Goal: Task Accomplishment & Management: Use online tool/utility

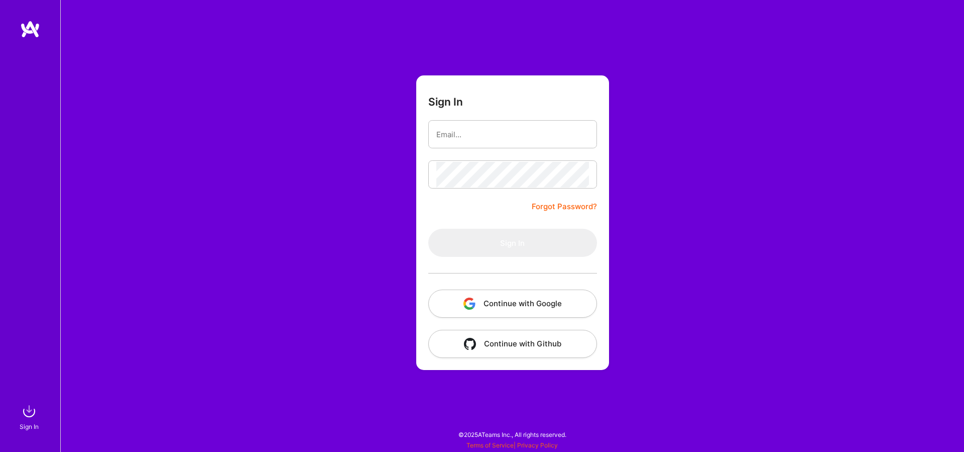
click at [485, 144] on input "email" at bounding box center [512, 135] width 153 height 26
type input "[EMAIL_ADDRESS][DOMAIN_NAME]"
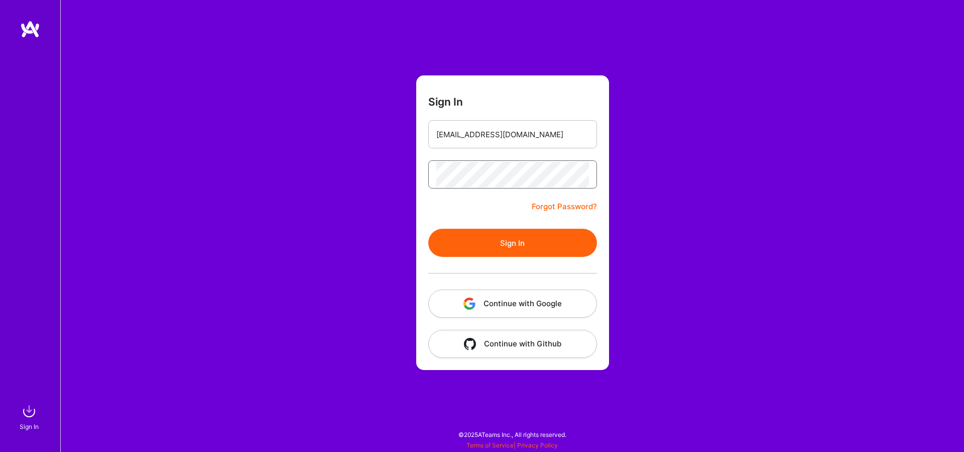
click at [428, 229] on button "Sign In" at bounding box center [512, 243] width 169 height 28
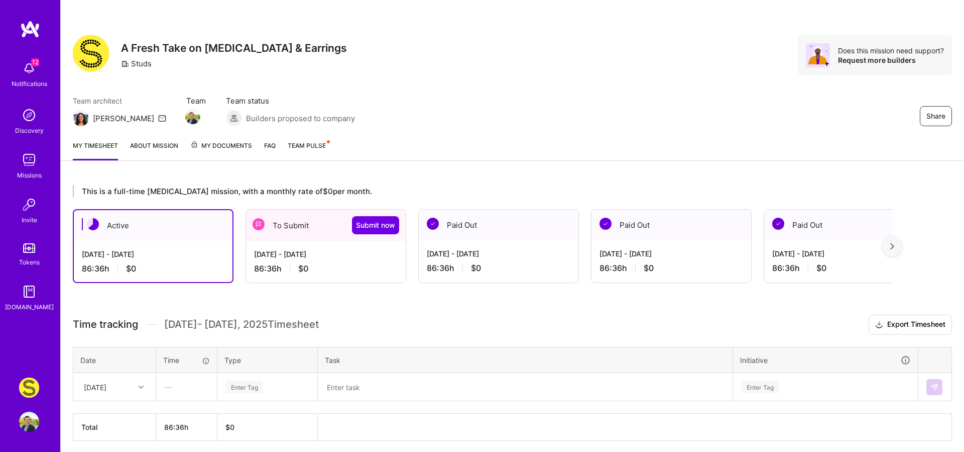
click at [357, 238] on div "To Submit Submit now" at bounding box center [326, 224] width 160 height 31
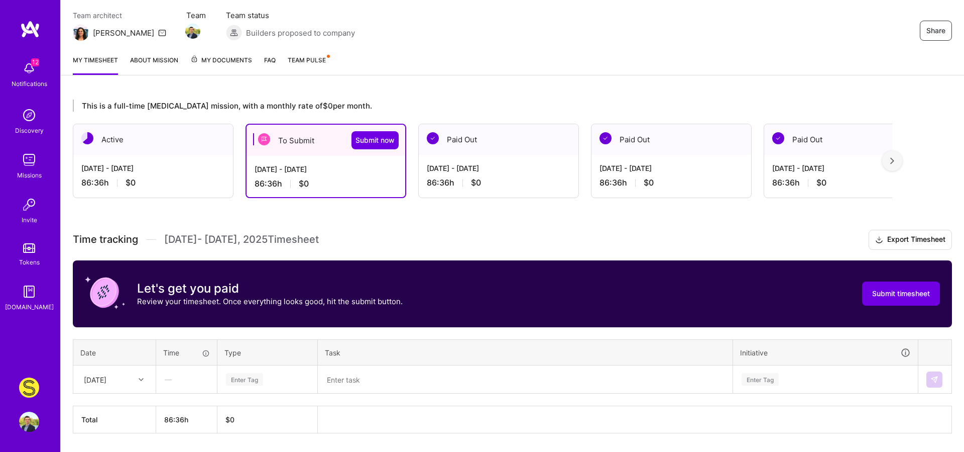
scroll to position [114, 0]
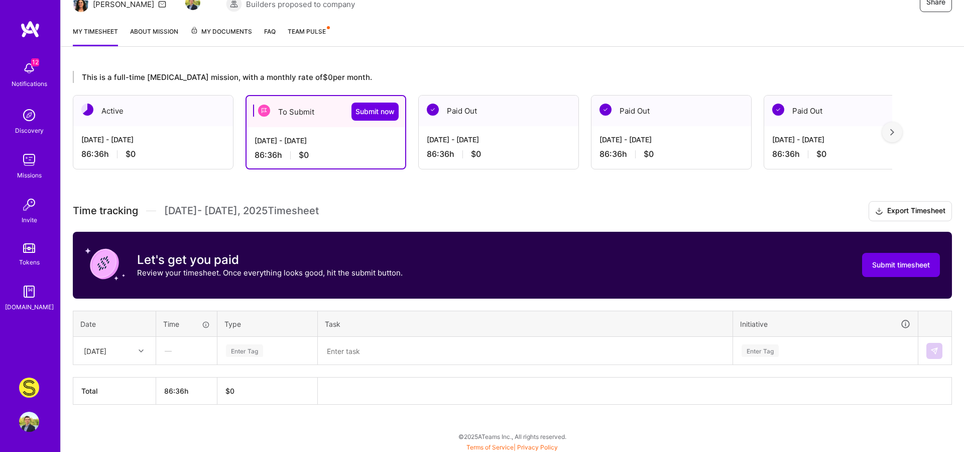
click at [175, 341] on div "—" at bounding box center [187, 350] width 60 height 27
click at [167, 354] on div "—" at bounding box center [187, 350] width 60 height 27
click at [170, 348] on div "—" at bounding box center [187, 350] width 60 height 27
click at [170, 354] on div "—" at bounding box center [187, 350] width 60 height 27
click at [178, 352] on div "—" at bounding box center [187, 350] width 60 height 27
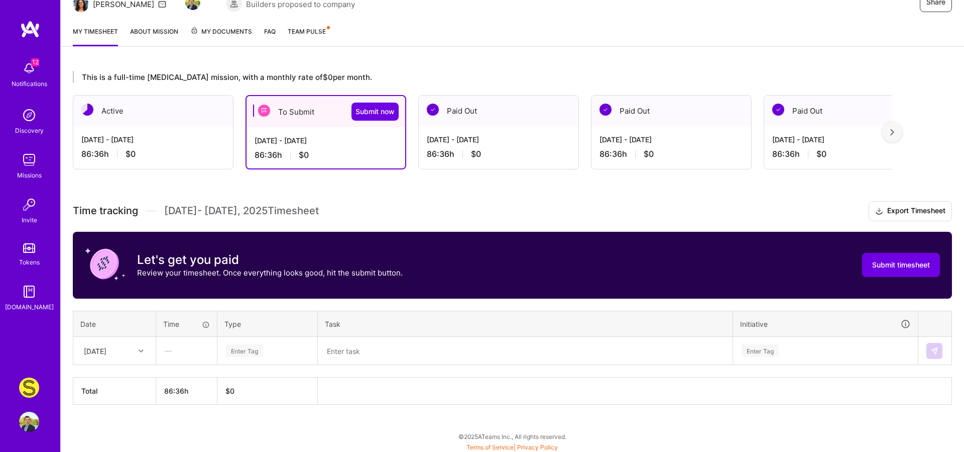
click at [178, 352] on div "—" at bounding box center [187, 350] width 60 height 27
click at [173, 352] on div "—" at bounding box center [187, 350] width 60 height 27
click at [188, 158] on div "86:36 h $0" at bounding box center [153, 154] width 144 height 11
click at [174, 149] on div "86:36 h $0" at bounding box center [153, 154] width 144 height 11
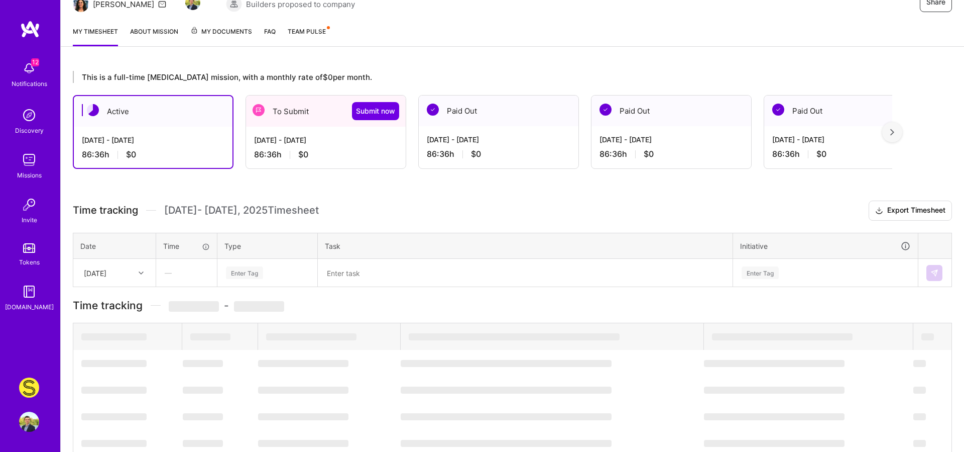
click at [326, 140] on div "This is a full-time [MEDICAL_DATA] mission, with a monthly rate of $0 per month…" at bounding box center [513, 362] width 904 height 607
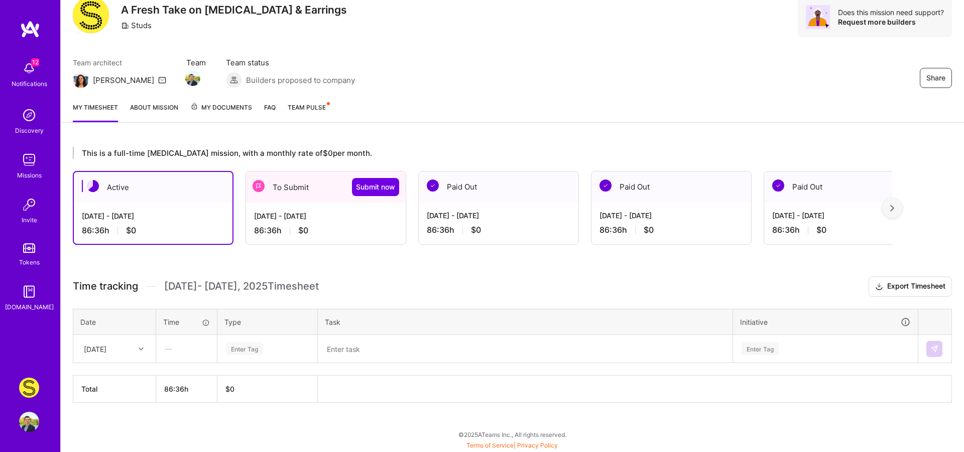
scroll to position [36, 0]
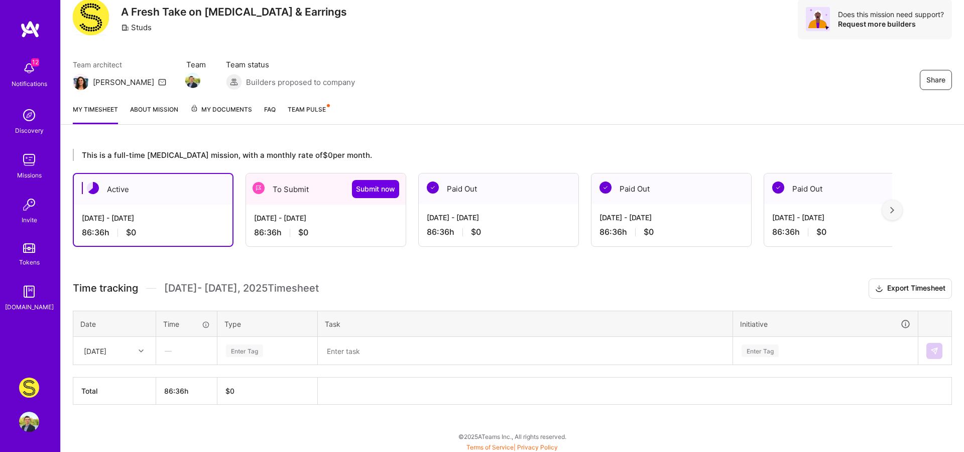
click at [309, 217] on div "[DATE] - [DATE]" at bounding box center [326, 217] width 144 height 11
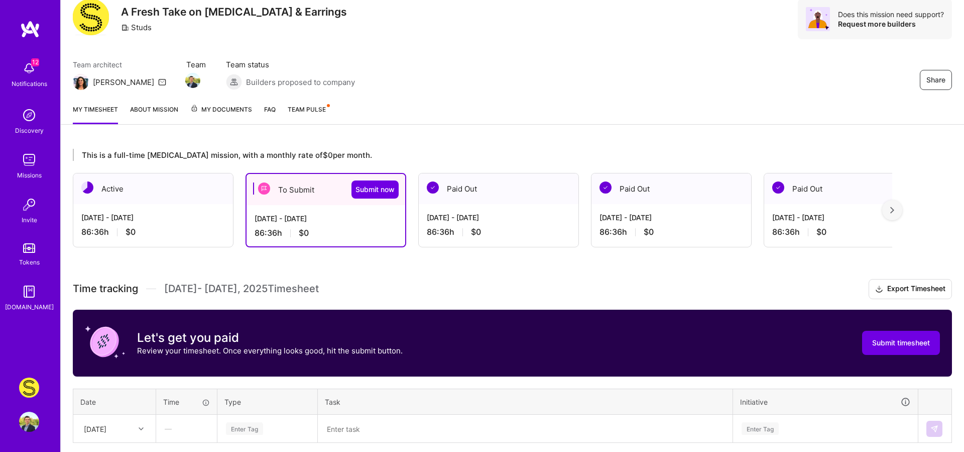
scroll to position [114, 0]
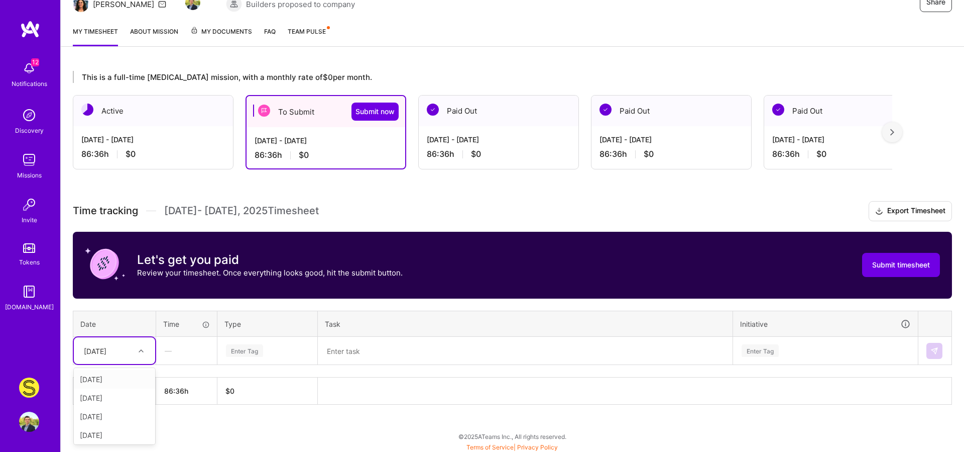
click at [122, 342] on div "[DATE]" at bounding box center [107, 350] width 56 height 17
click at [102, 411] on div "[DATE]" at bounding box center [114, 416] width 81 height 19
click at [185, 353] on div "—" at bounding box center [187, 350] width 60 height 27
click at [177, 351] on div "—" at bounding box center [187, 350] width 60 height 27
click at [388, 369] on div "Time tracking [DATE] - [DATE] Timesheet Export Timesheet Let's get you paid Rev…" at bounding box center [512, 302] width 879 height 203
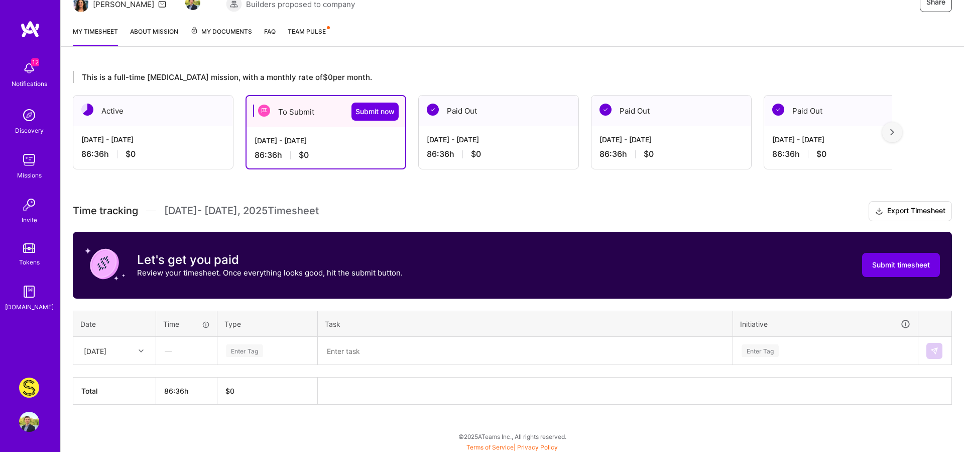
click at [391, 354] on textarea at bounding box center [525, 351] width 413 height 26
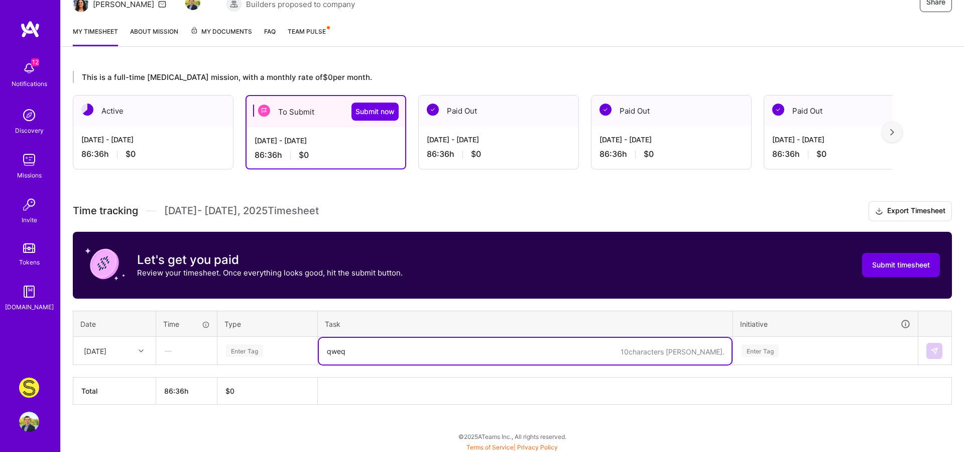
type textarea "qweqw"
